Goal: Transaction & Acquisition: Purchase product/service

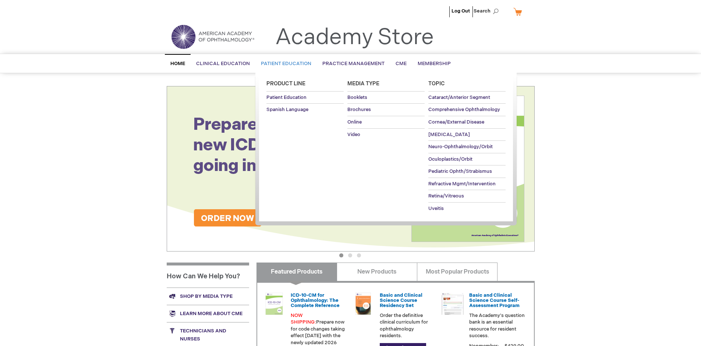
click at [284, 64] on span "Patient Education" at bounding box center [286, 64] width 50 height 6
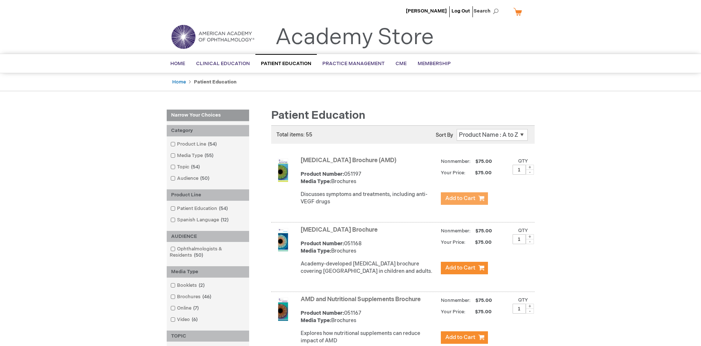
click at [464, 199] on span "Add to Cart" at bounding box center [461, 198] width 30 height 7
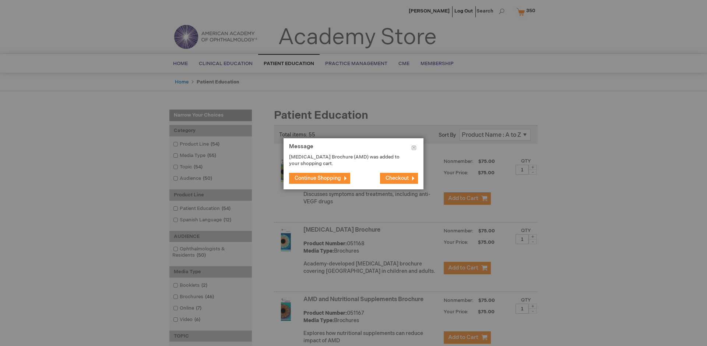
click at [318, 178] on span "Continue Shopping" at bounding box center [318, 178] width 46 height 6
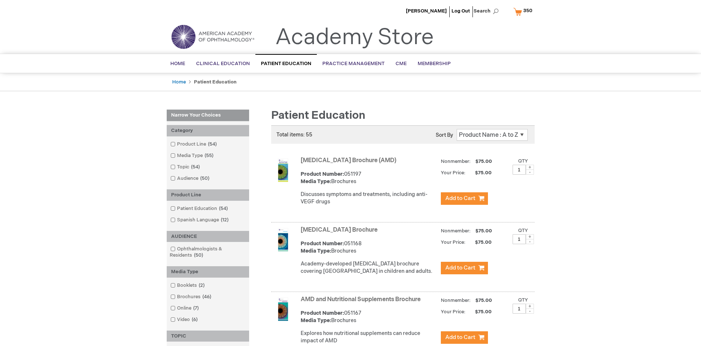
click at [362, 303] on link "AMD and Nutritional Supplements Brochure" at bounding box center [361, 299] width 120 height 7
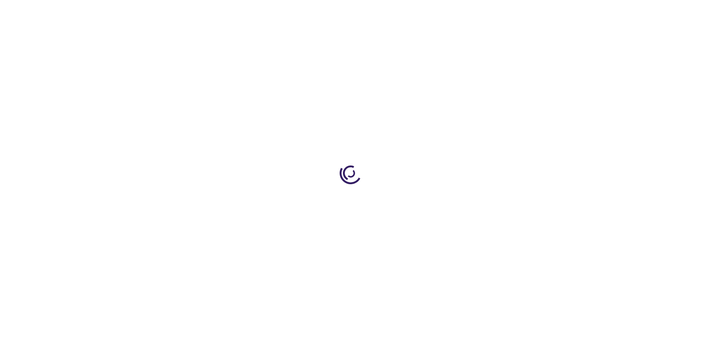
type input "1"
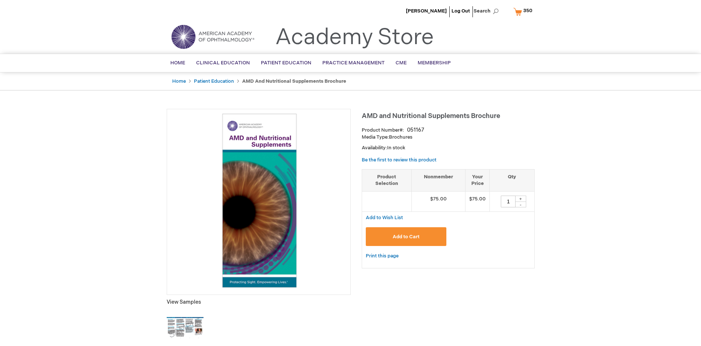
click at [406, 237] on span "Add to Cart" at bounding box center [406, 237] width 27 height 6
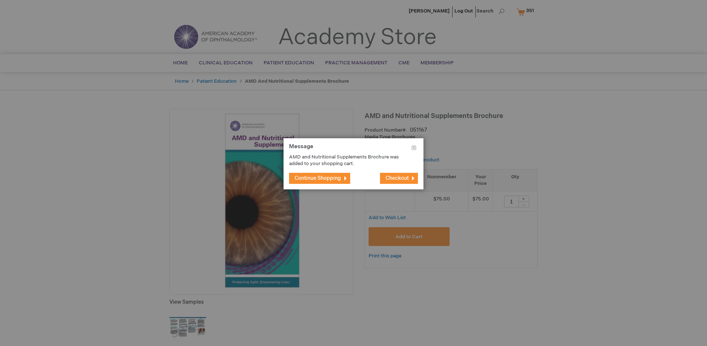
click at [318, 178] on span "Continue Shopping" at bounding box center [318, 178] width 46 height 6
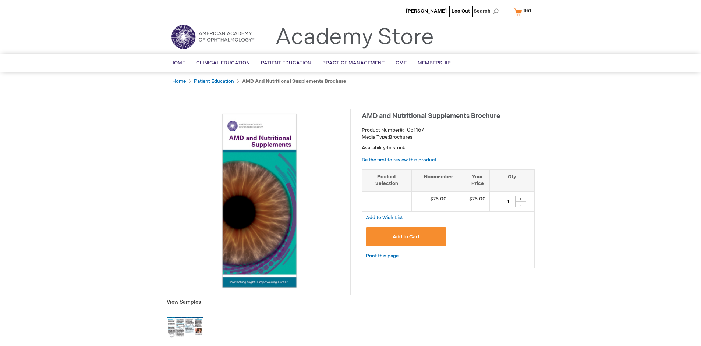
click at [524, 11] on span "351" at bounding box center [528, 11] width 8 height 6
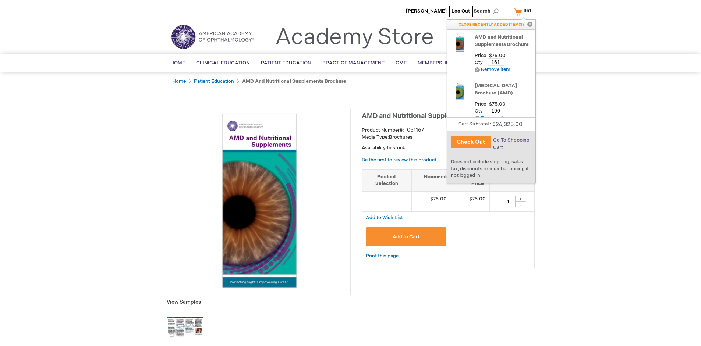
click at [511, 140] on span "Go To Shopping Cart" at bounding box center [511, 143] width 36 height 13
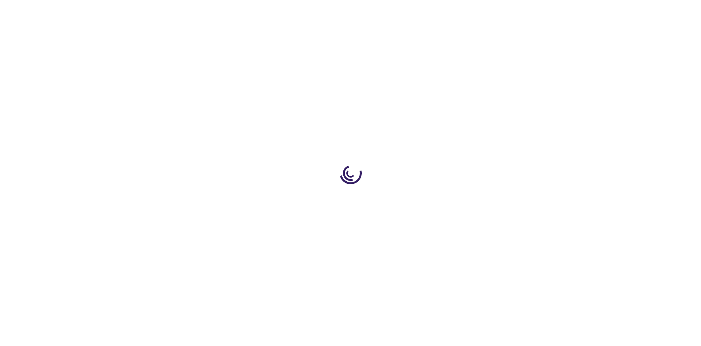
select select "US"
select select "41"
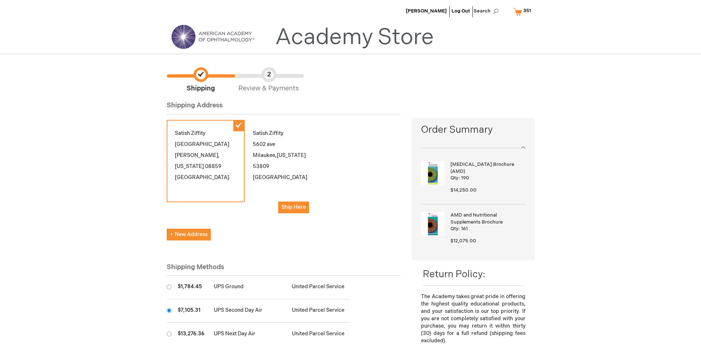
click at [169, 311] on input "radio" at bounding box center [169, 311] width 5 height 5
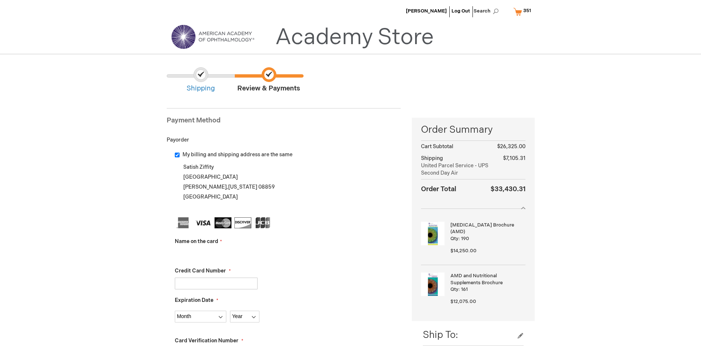
click at [216, 254] on input "Name on the card" at bounding box center [216, 255] width 83 height 12
